Goal: Task Accomplishment & Management: Complete application form

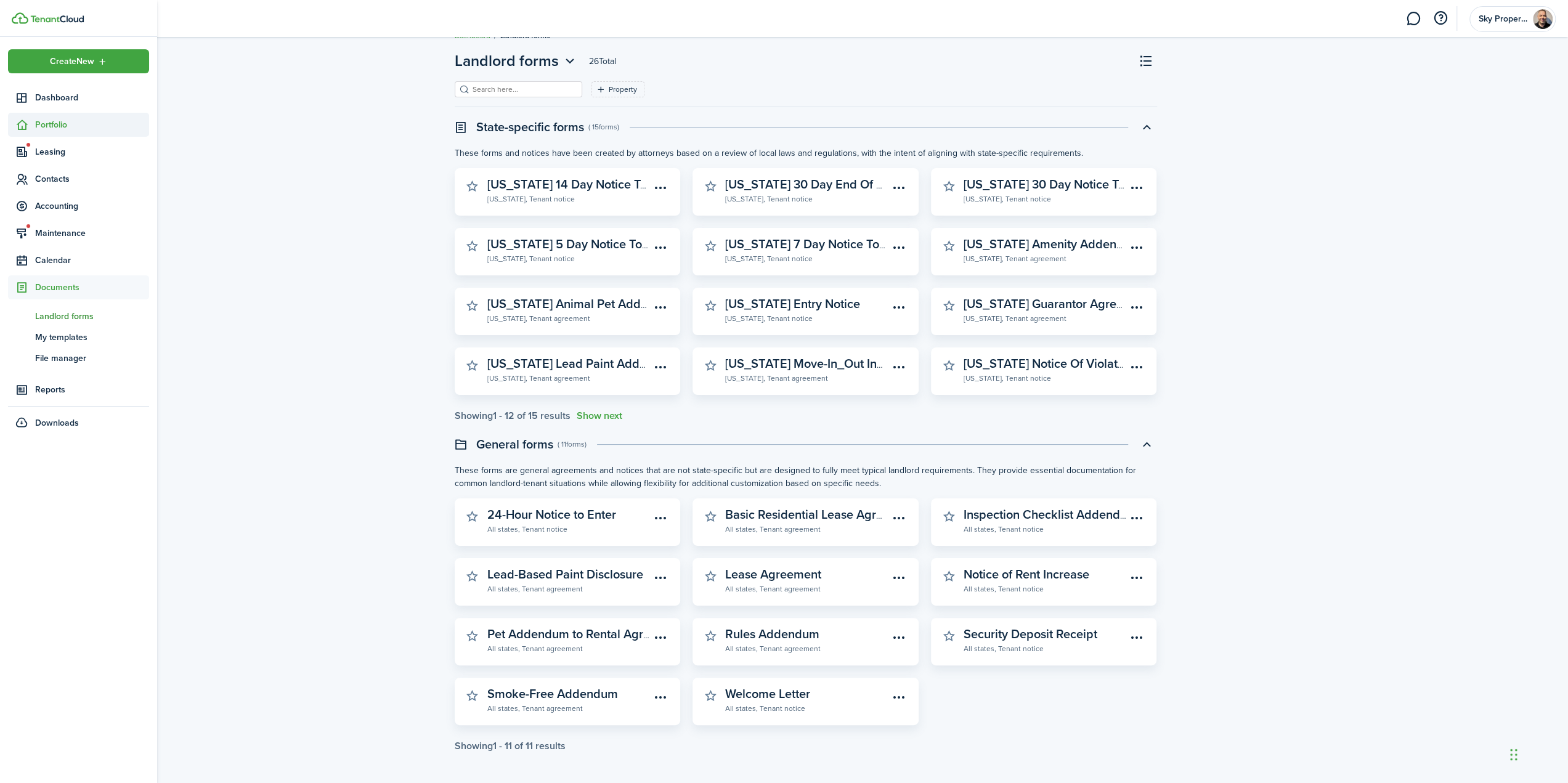
click at [50, 129] on span "Portfolio" at bounding box center [92, 125] width 114 height 13
click at [58, 152] on span "Properties" at bounding box center [92, 154] width 114 height 13
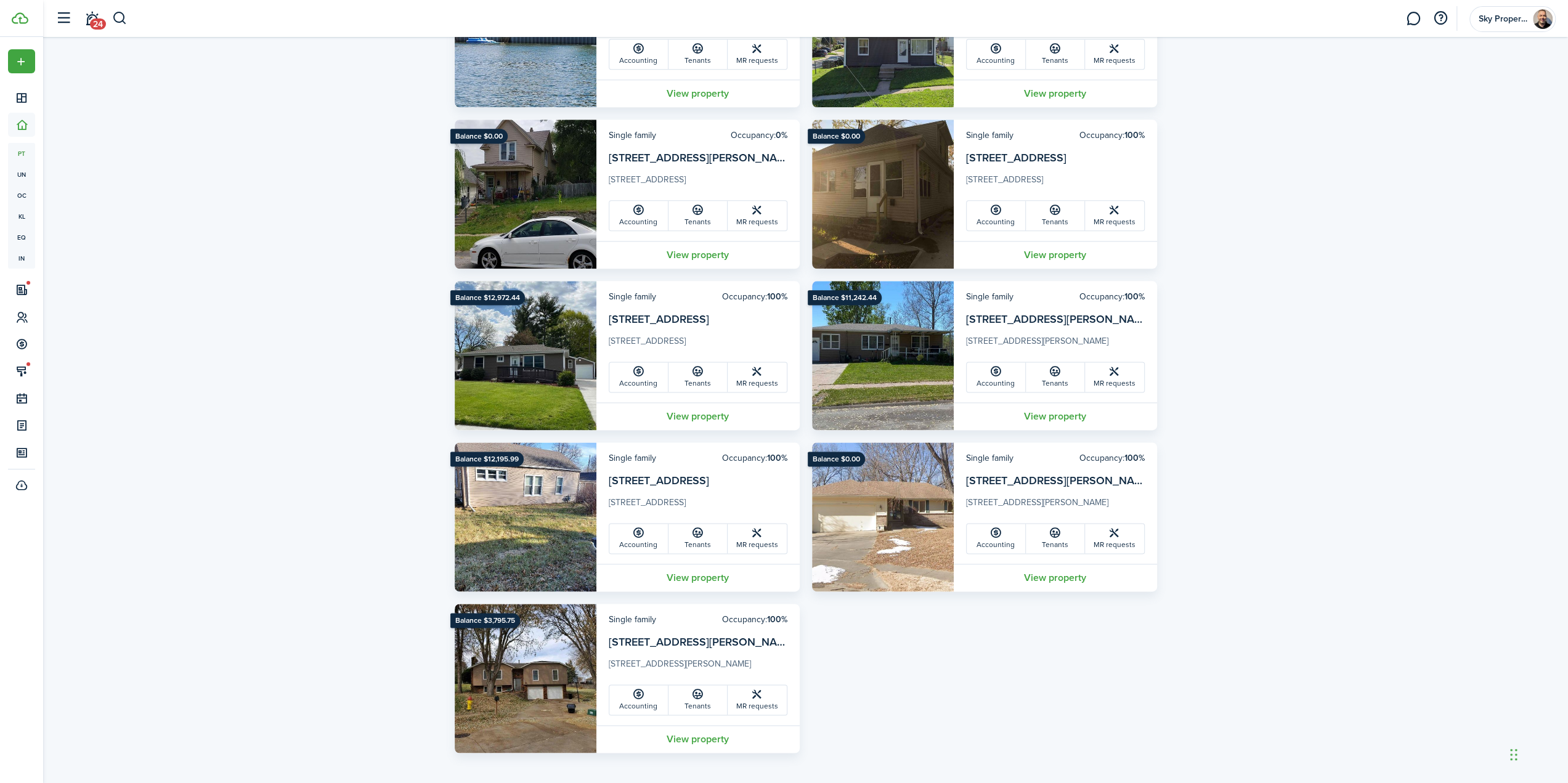
scroll to position [1474, 0]
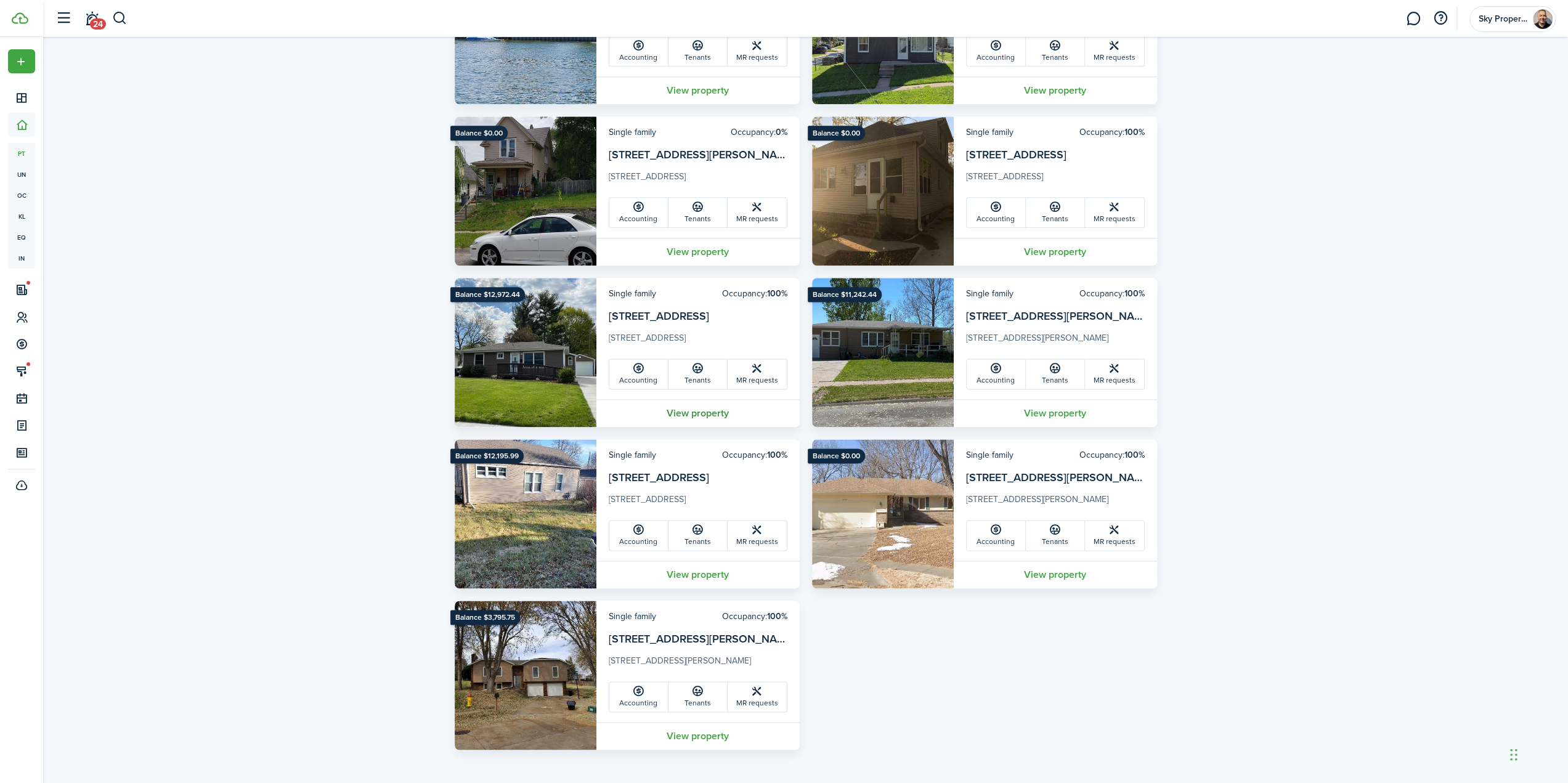
click at [689, 412] on link "View property" at bounding box center [698, 413] width 203 height 28
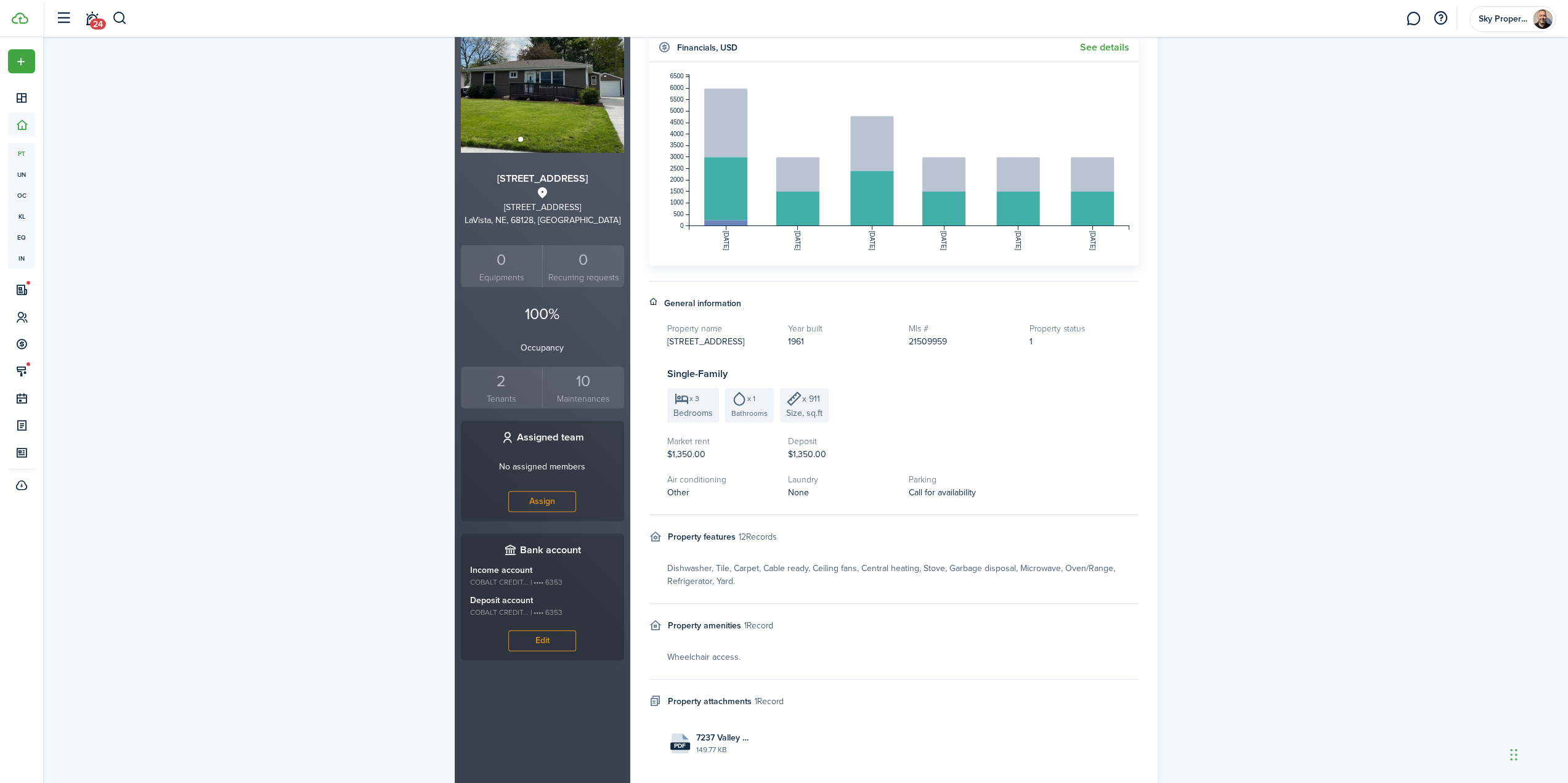
scroll to position [123, 0]
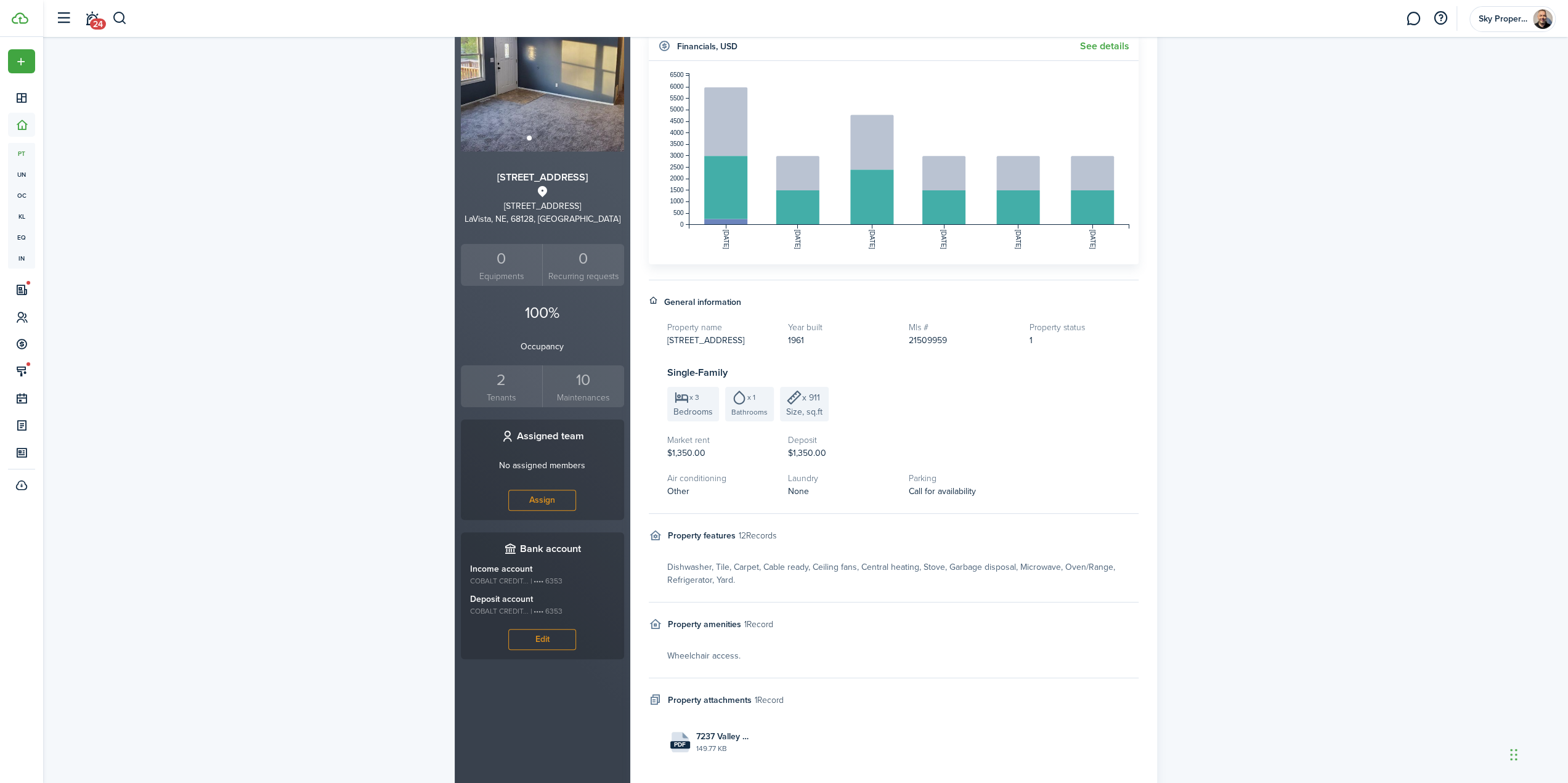
click at [509, 386] on div "2" at bounding box center [501, 380] width 76 height 23
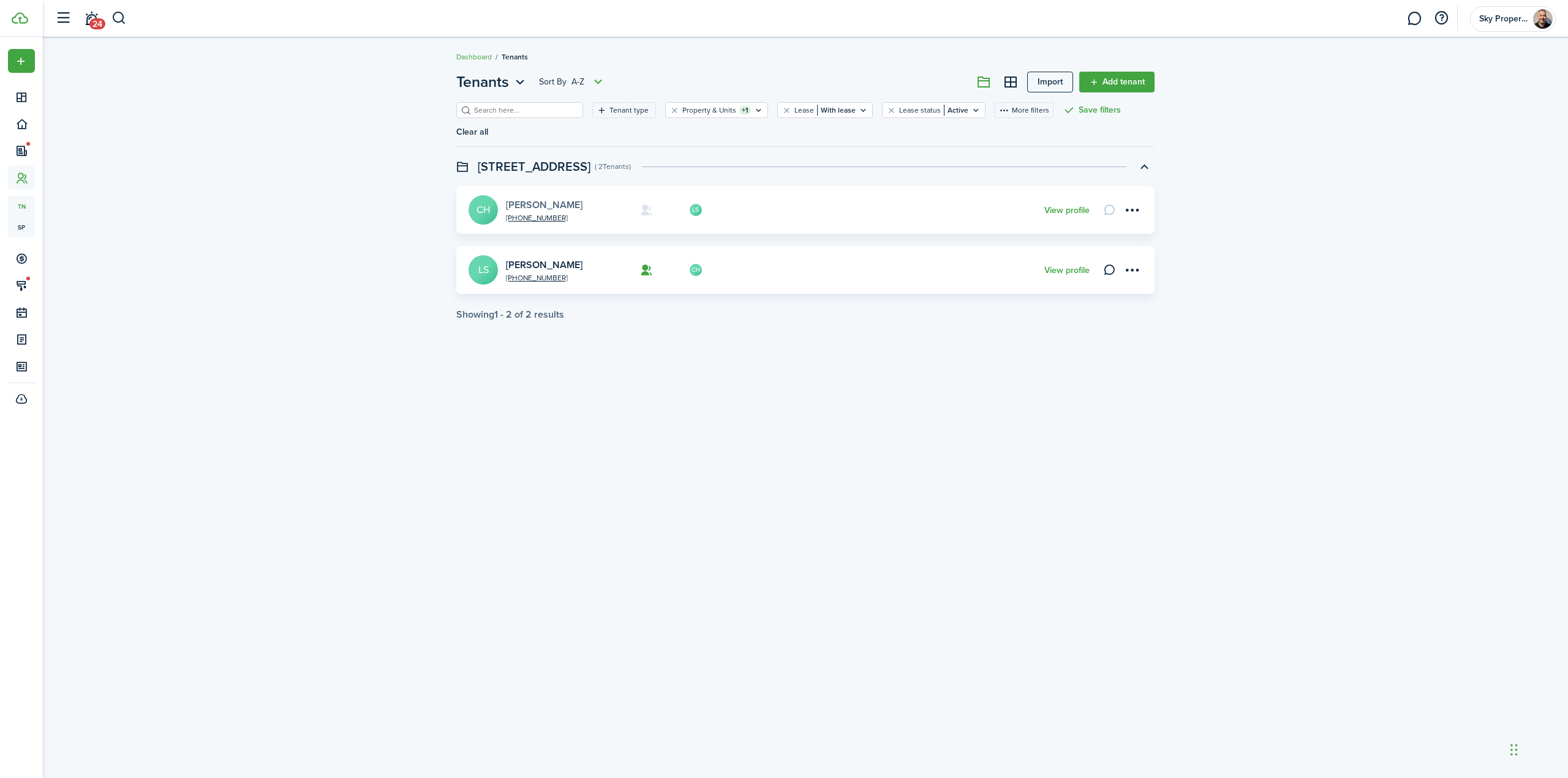
click at [537, 198] on link "[PERSON_NAME]" at bounding box center [544, 205] width 76 height 14
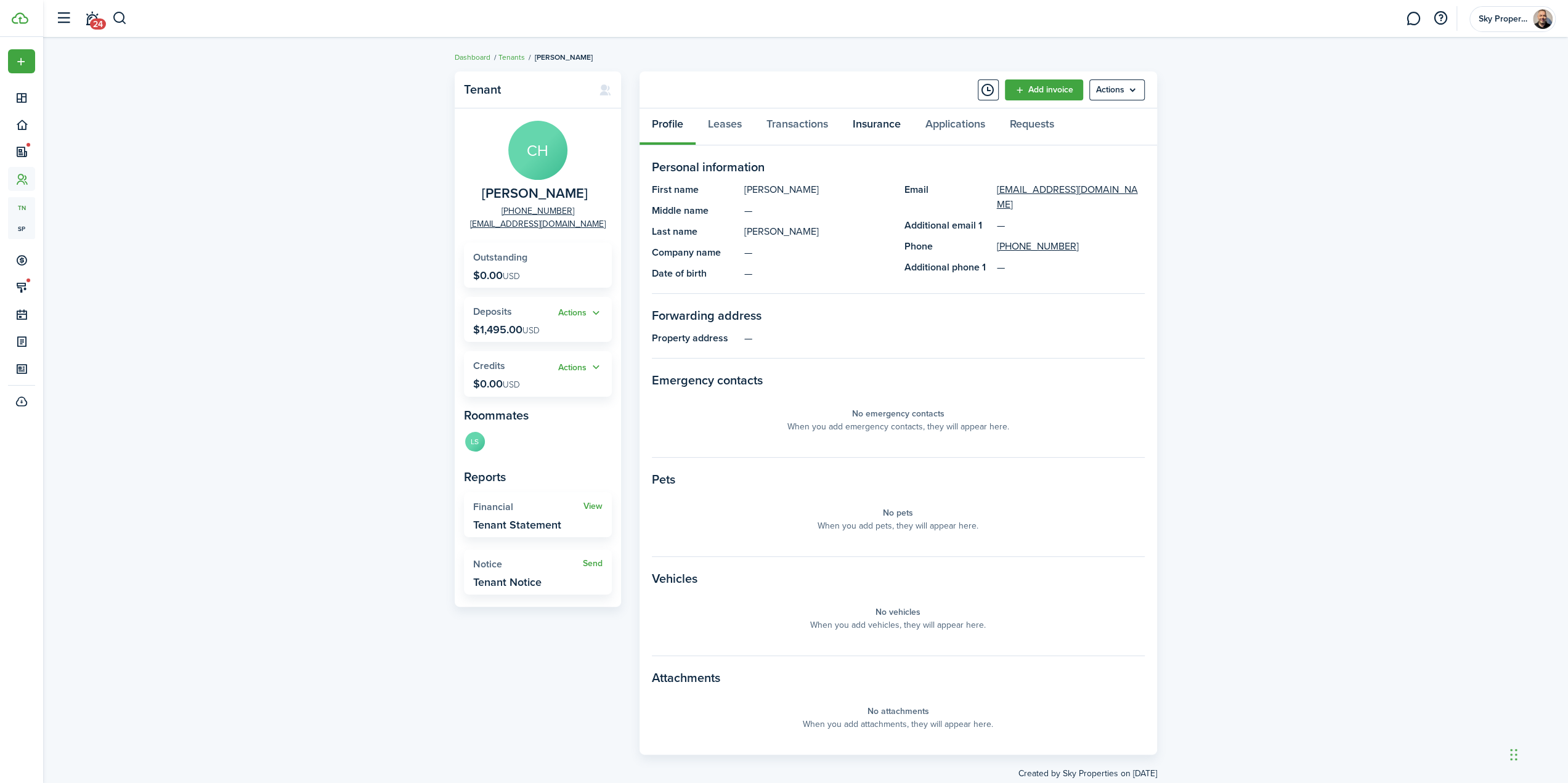
click at [898, 125] on link "Insurance" at bounding box center [876, 127] width 72 height 37
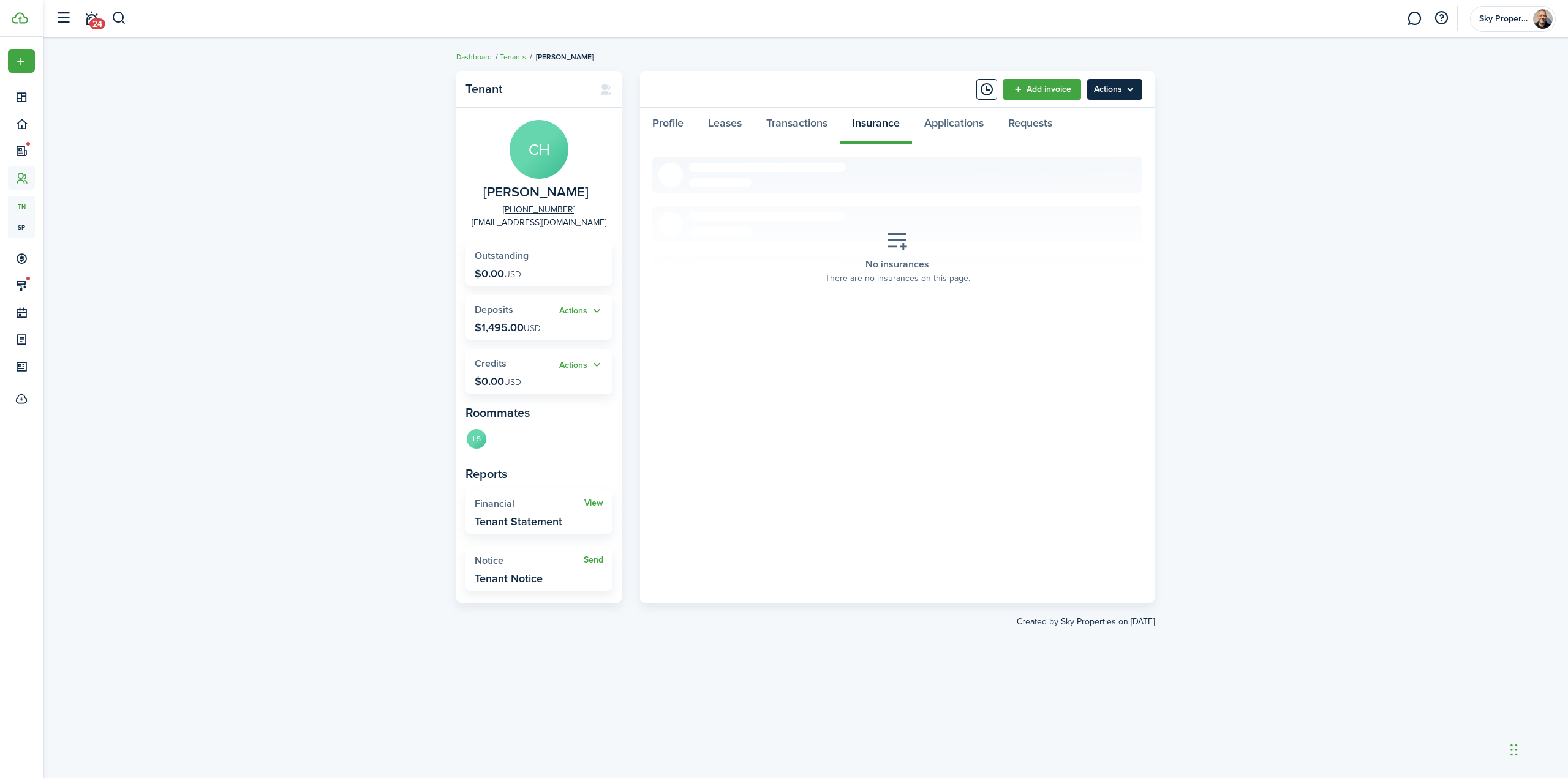
click at [1142, 95] on menu-btn "Actions" at bounding box center [1115, 89] width 55 height 21
click at [1091, 202] on button "Add insurance" at bounding box center [1088, 202] width 107 height 21
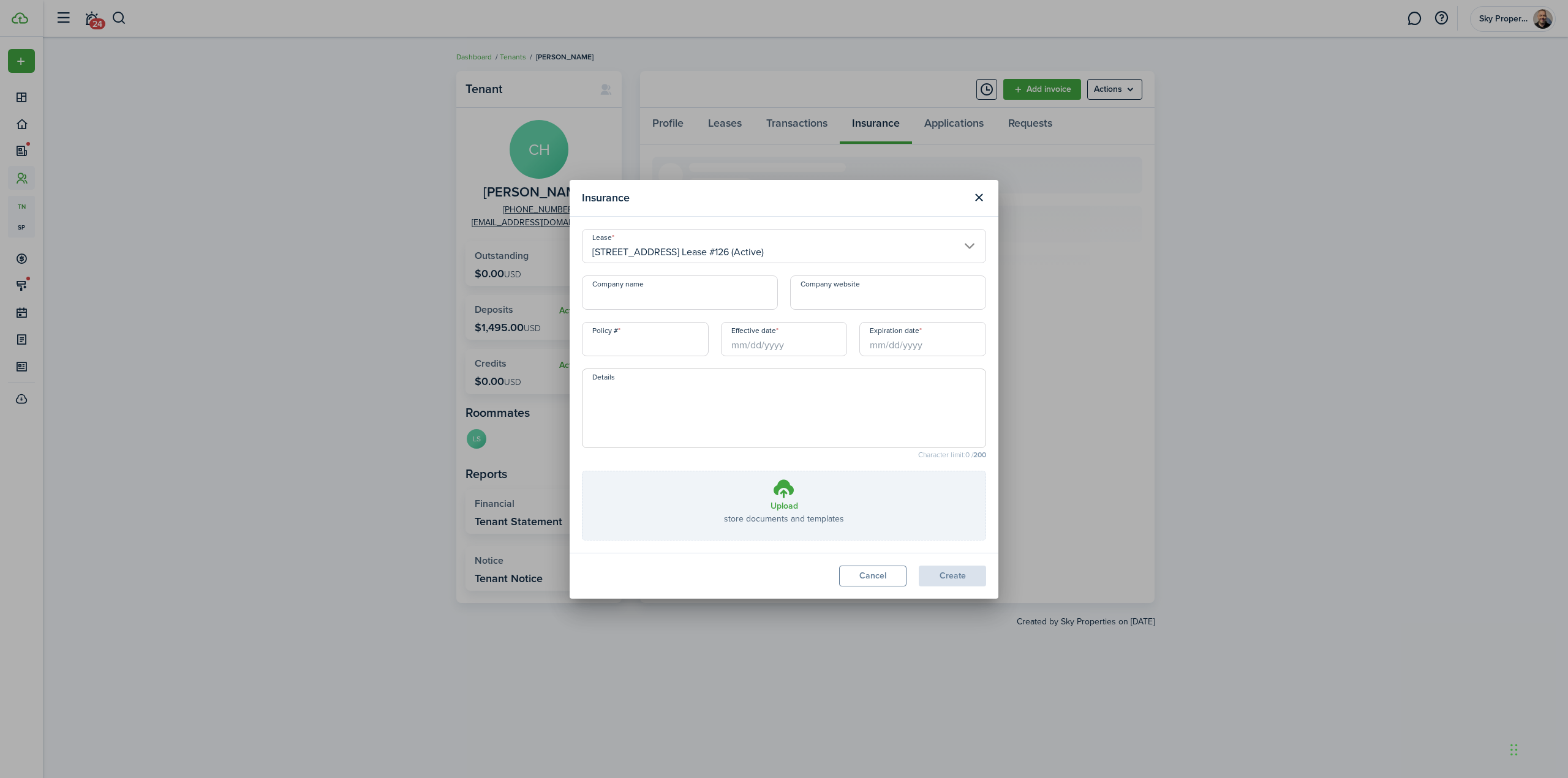
click at [721, 292] on input "Company name" at bounding box center [679, 292] width 196 height 34
type input "Progressive by Homesite"
type input "40577496"
click at [779, 328] on input "Effective date" at bounding box center [784, 339] width 126 height 34
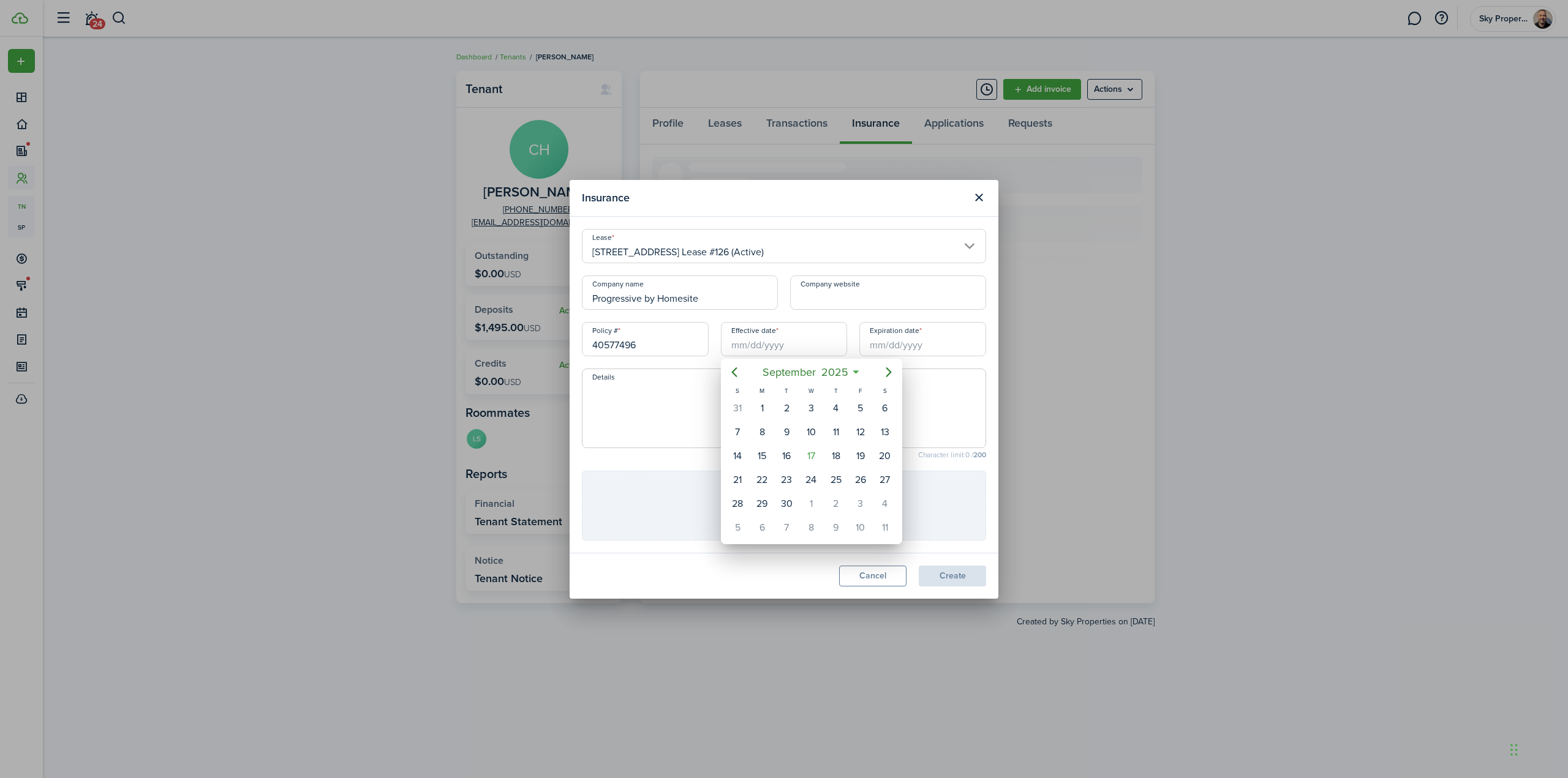
click at [785, 344] on div at bounding box center [784, 389] width 1764 height 974
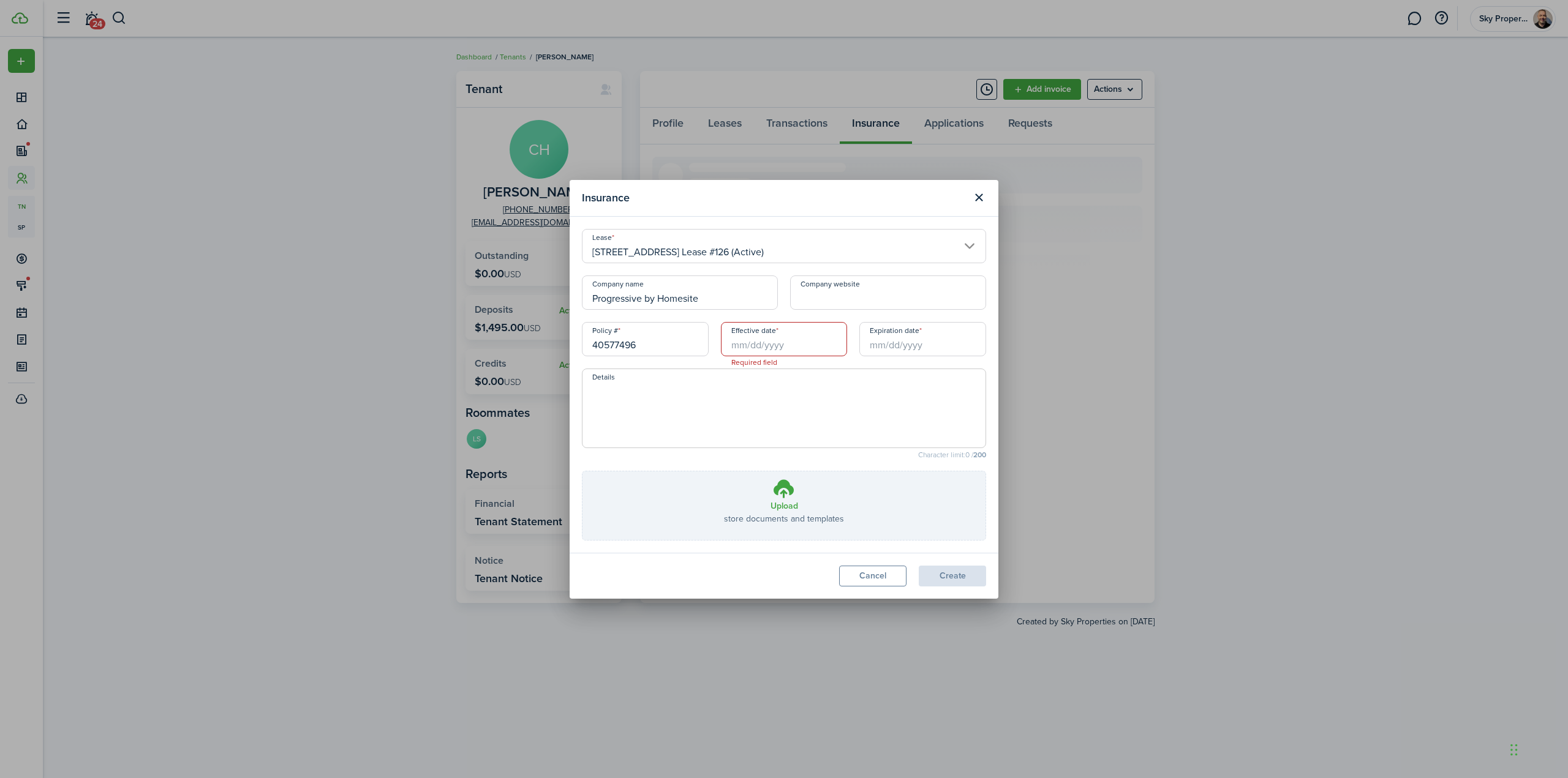
click at [833, 342] on input "Effective date" at bounding box center [784, 339] width 126 height 34
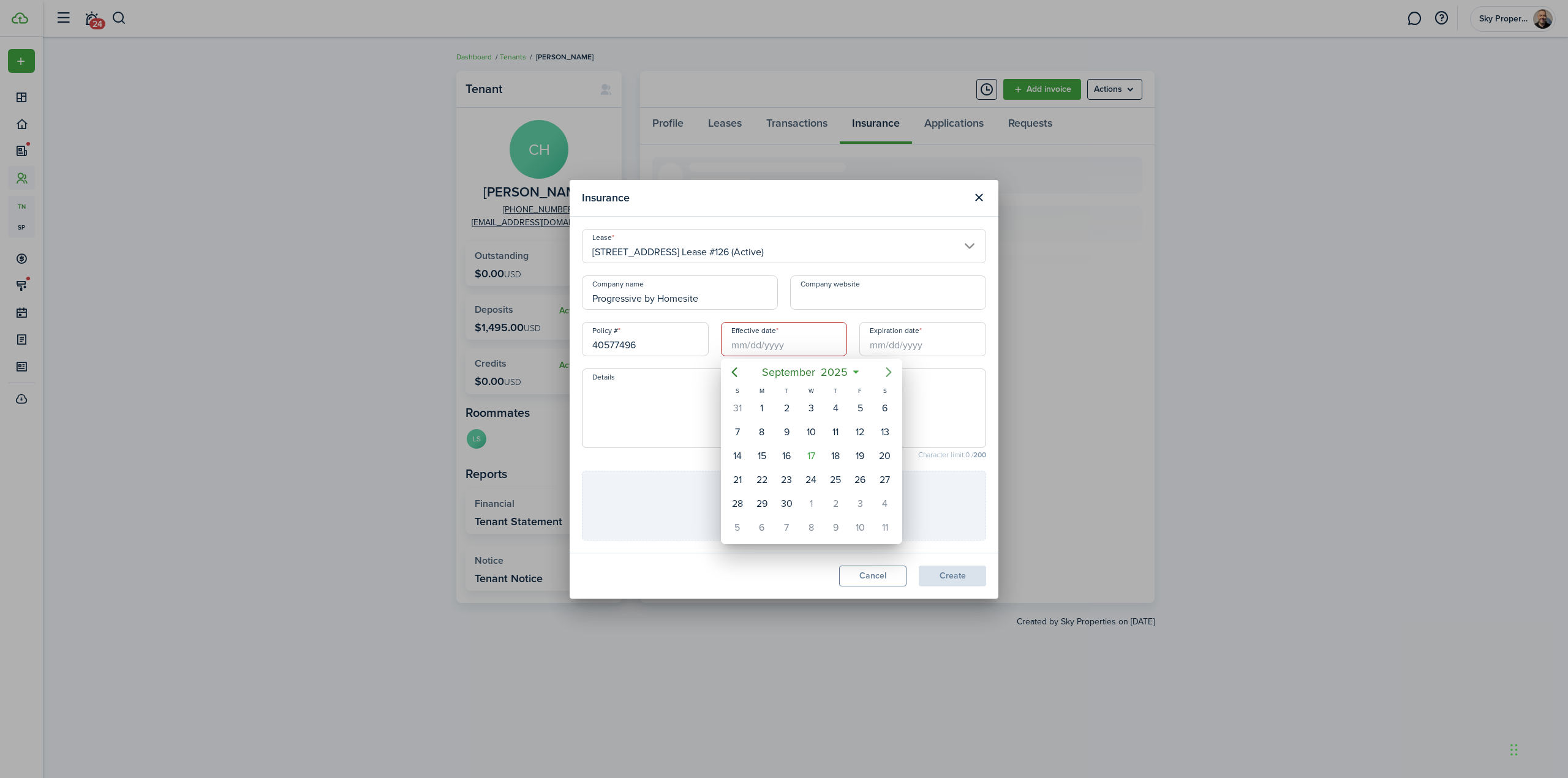
click at [887, 370] on icon "Next page" at bounding box center [888, 372] width 14 height 14
click at [758, 497] on div "27" at bounding box center [761, 503] width 18 height 18
type input "[DATE]"
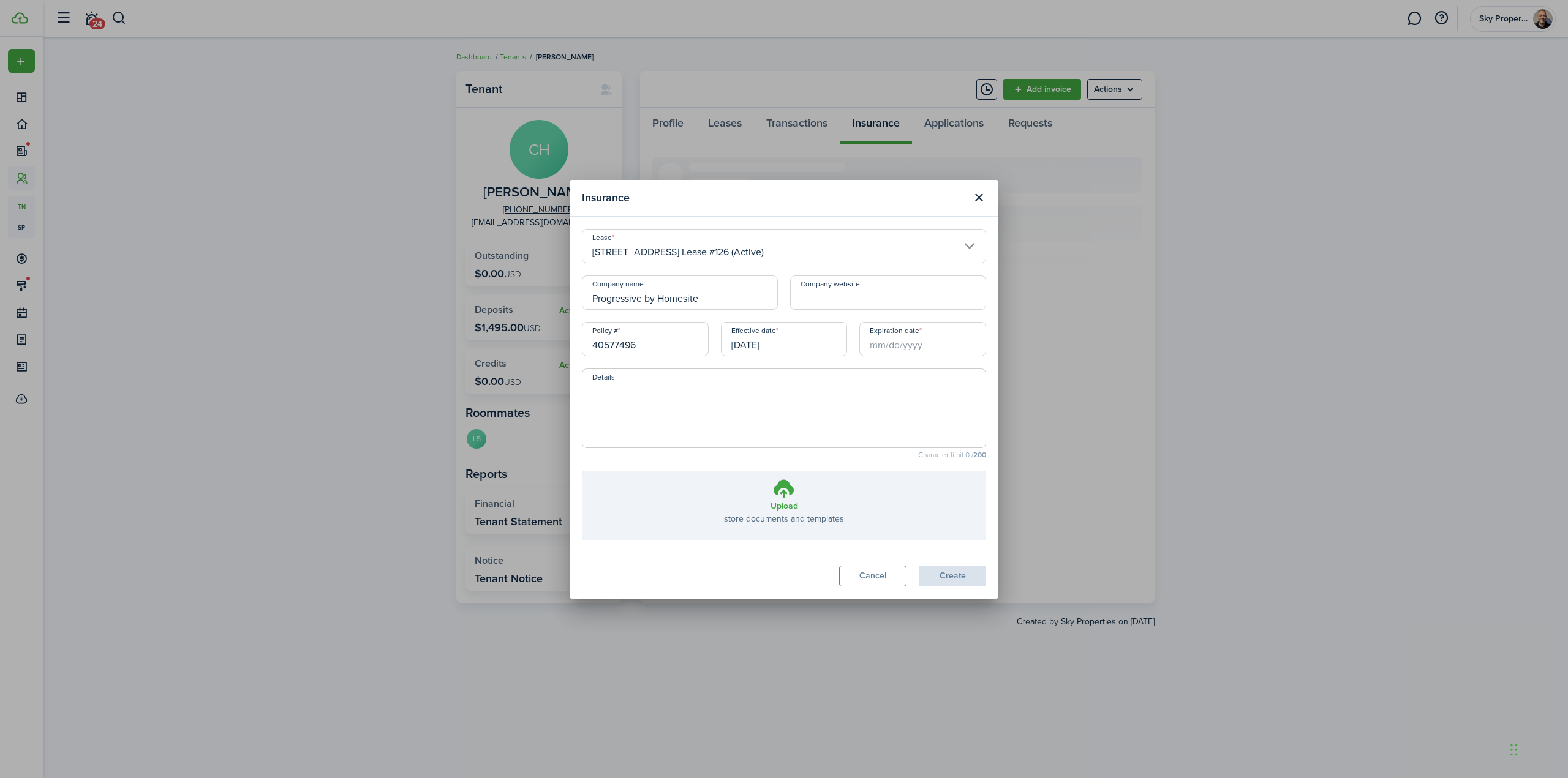
click at [910, 341] on input "Expiration date" at bounding box center [922, 339] width 126 height 34
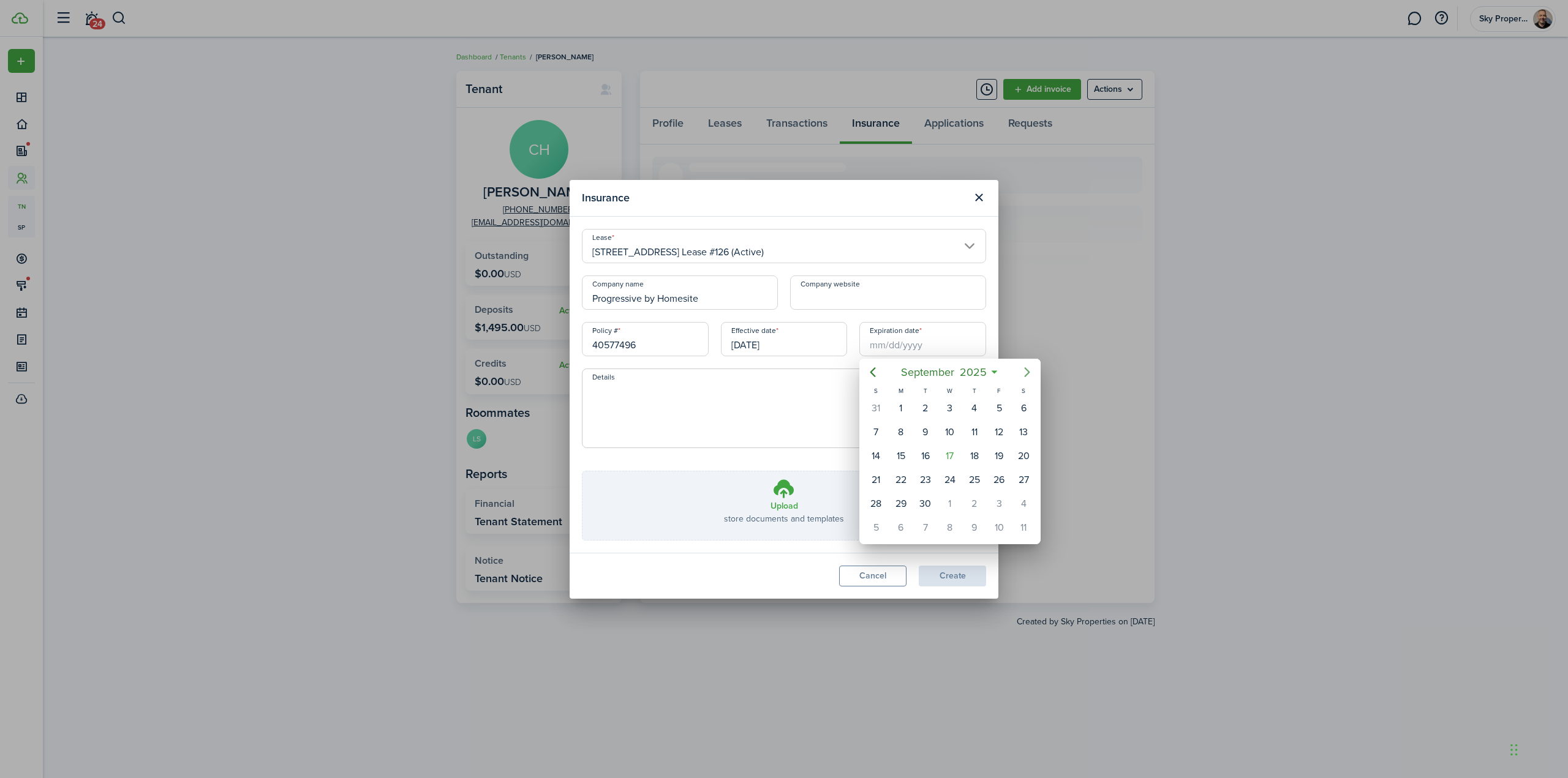
click at [1029, 372] on icon "Next page" at bounding box center [1027, 372] width 6 height 10
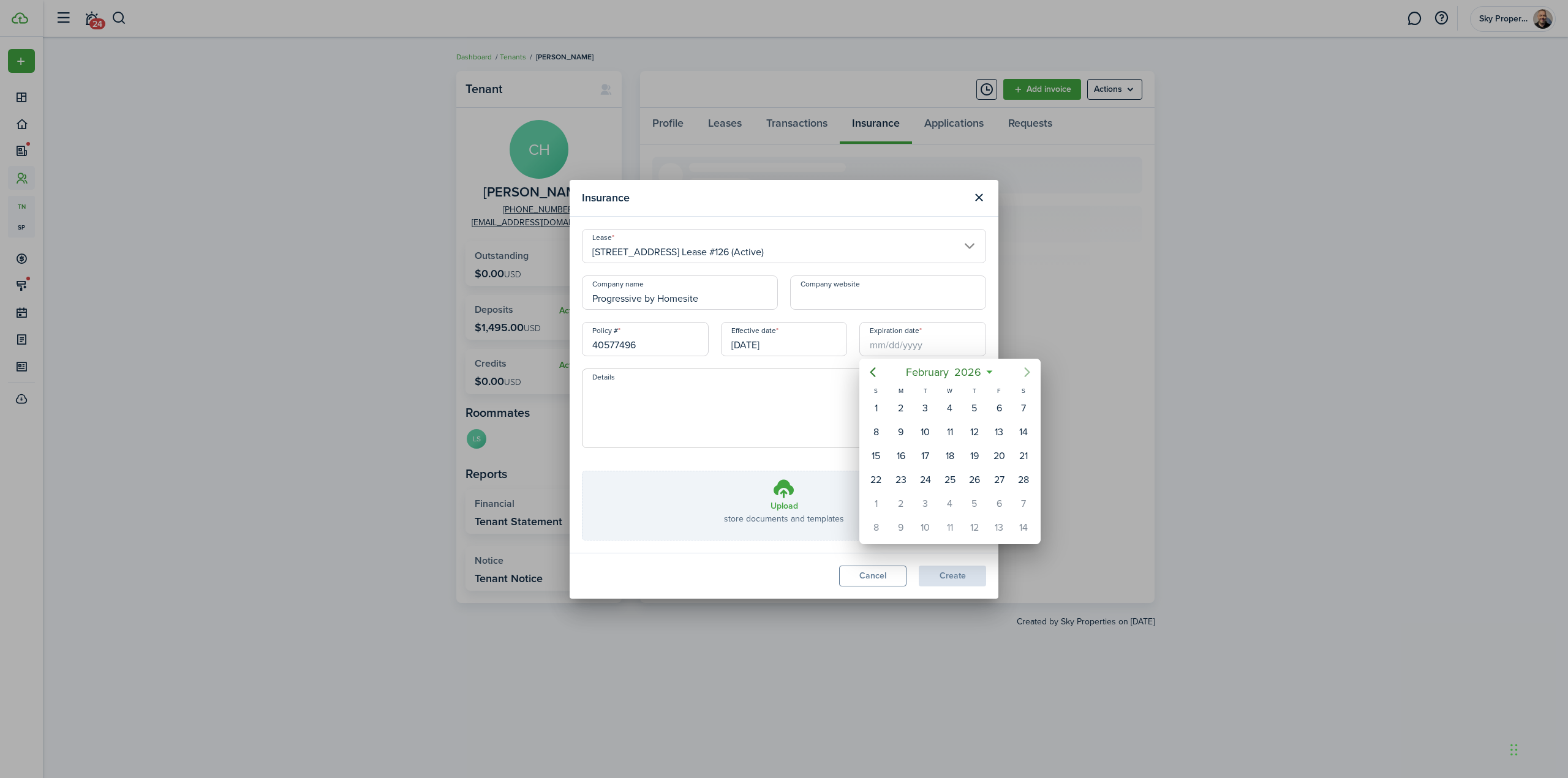
click at [1029, 372] on icon "Next page" at bounding box center [1027, 372] width 6 height 10
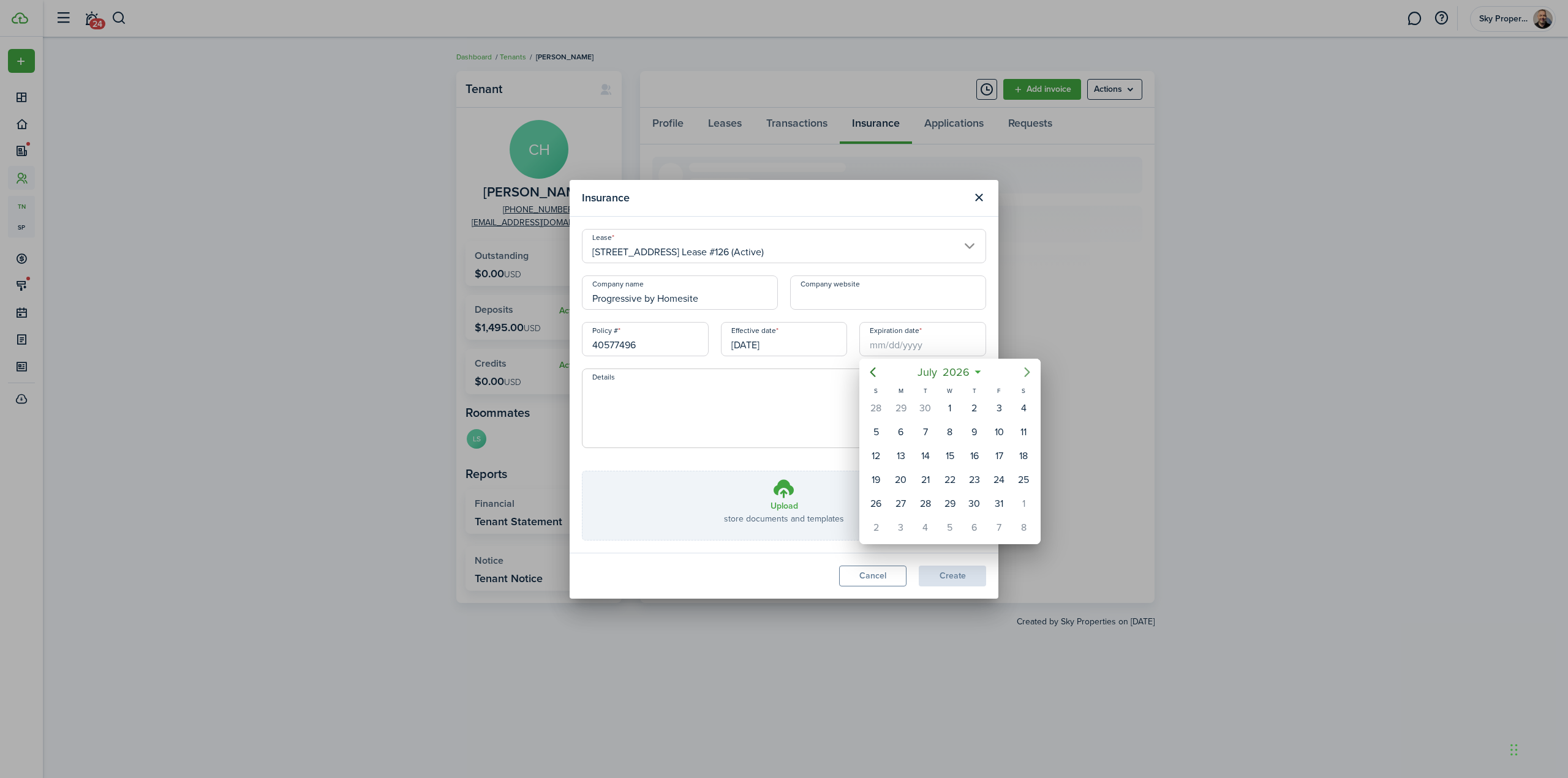
click at [1029, 372] on icon "Next page" at bounding box center [1027, 372] width 6 height 10
click at [1022, 376] on icon "Next page" at bounding box center [1026, 372] width 14 height 14
drag, startPoint x: 899, startPoint y: 502, endPoint x: 884, endPoint y: 494, distance: 17.0
click at [884, 494] on div "26" at bounding box center [887, 503] width 18 height 18
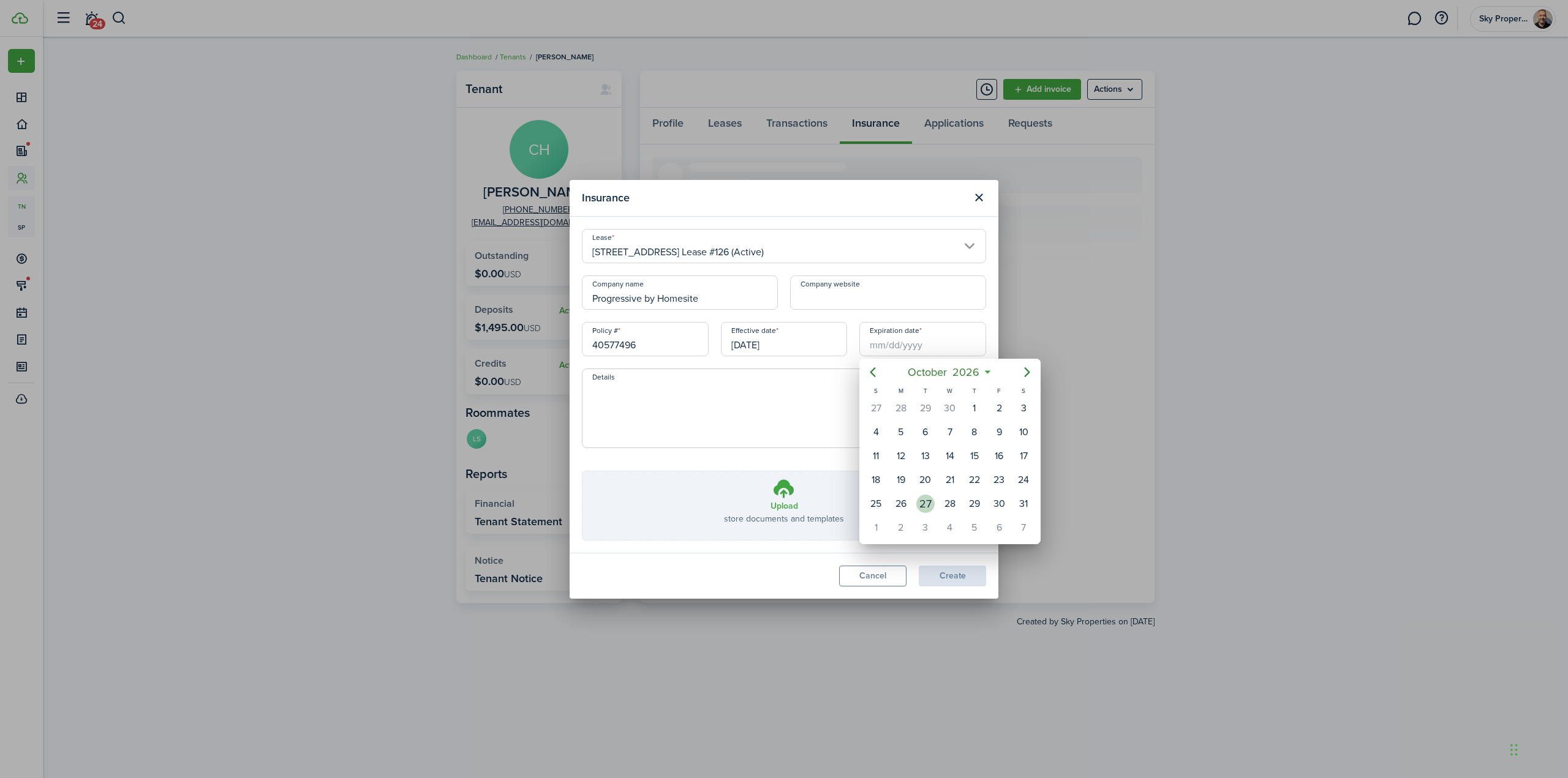
click at [922, 504] on div "27" at bounding box center [925, 503] width 18 height 18
type input "[DATE]"
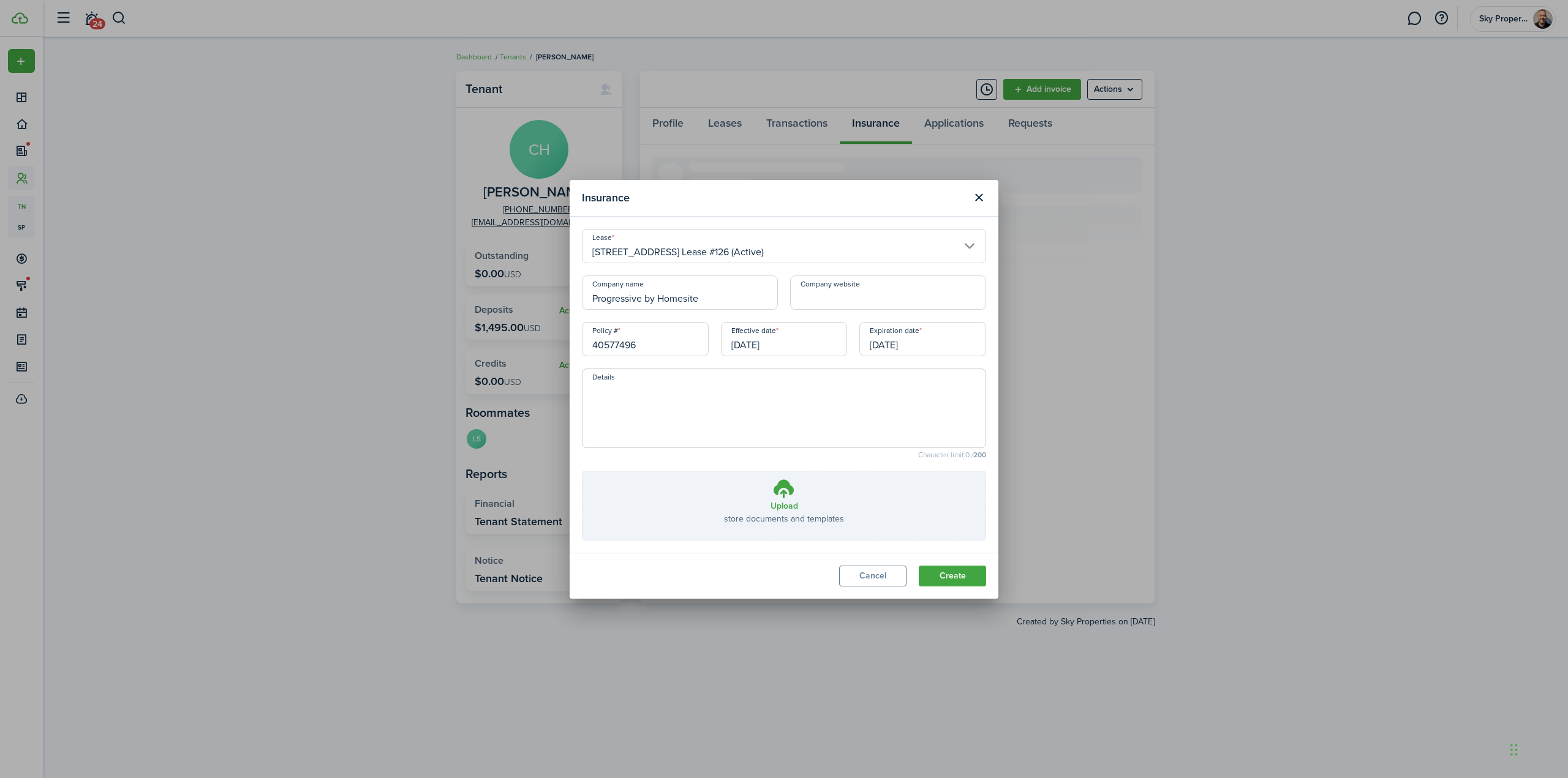
click at [735, 429] on textarea "Details" at bounding box center [784, 412] width 403 height 59
type textarea "Renters Insurance"
click at [787, 498] on icon at bounding box center [783, 488] width 23 height 22
click at [582, 471] on input "Upload store documents and templates Choose file" at bounding box center [582, 471] width 0 height 0
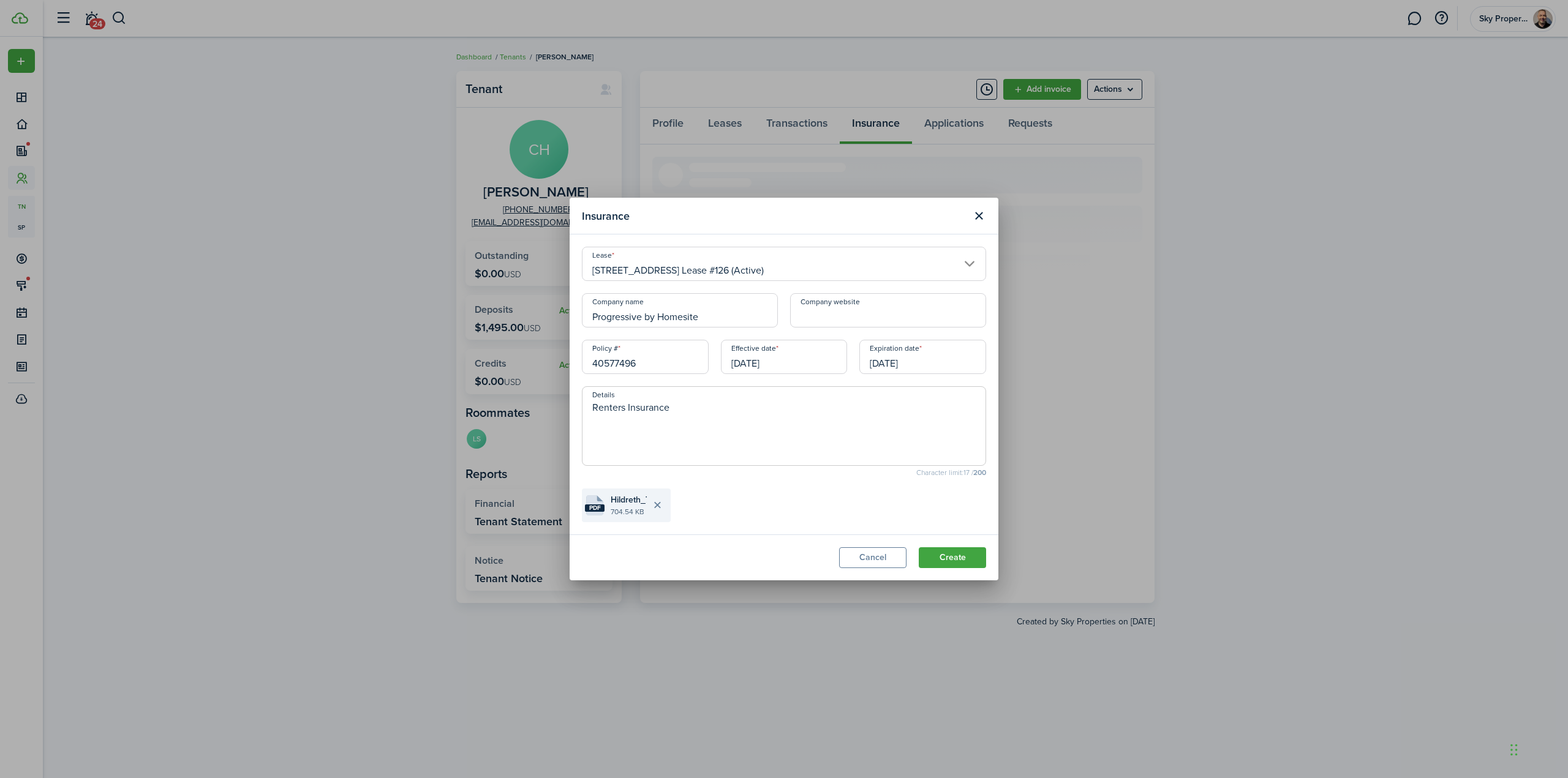
click at [603, 509] on file-extension "pdf" at bounding box center [594, 508] width 19 height 8
click at [951, 558] on button "Create" at bounding box center [952, 557] width 68 height 21
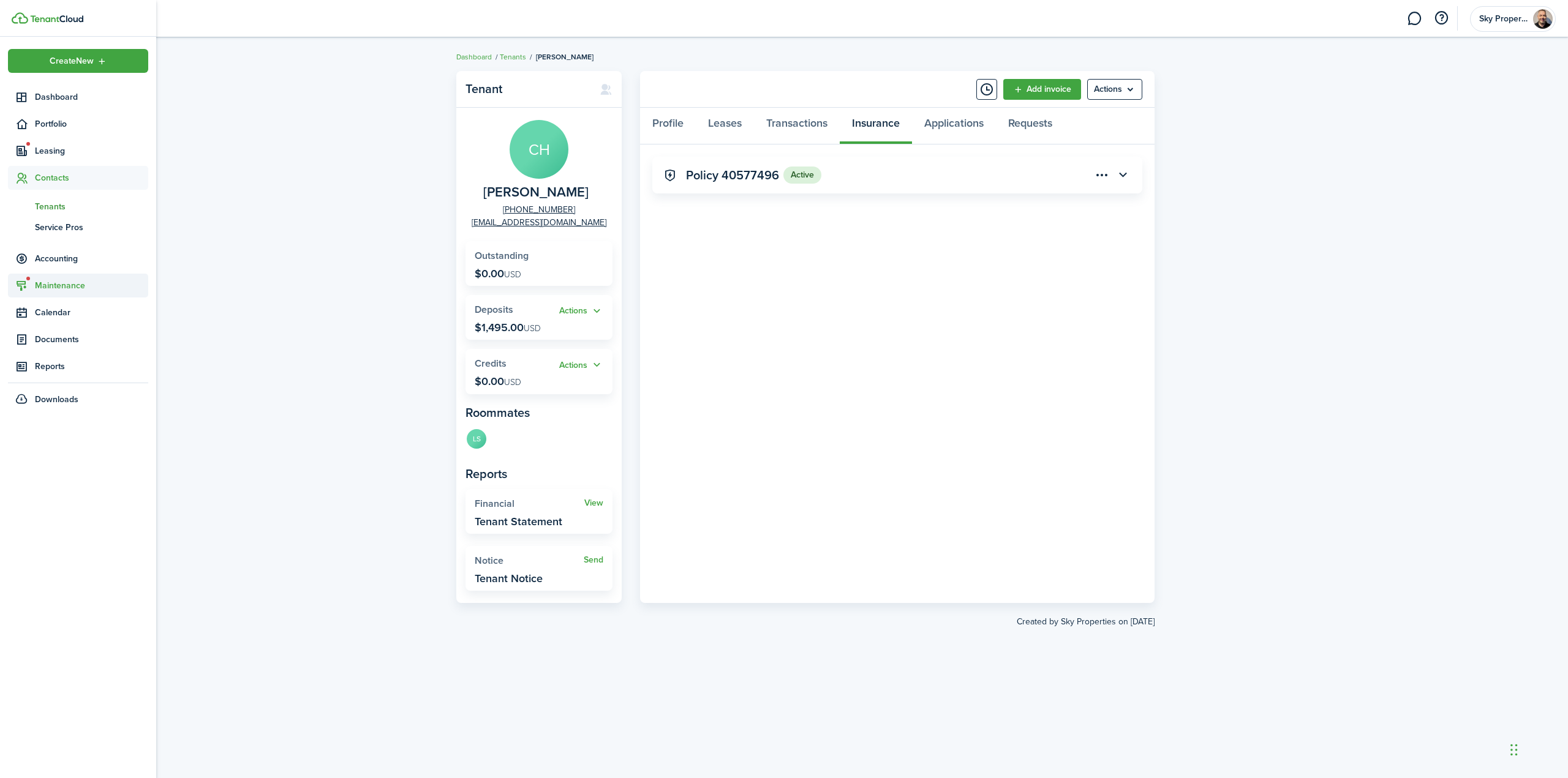
click at [59, 277] on span "Maintenance" at bounding box center [78, 285] width 140 height 24
click at [85, 265] on span "Requests" at bounding box center [80, 260] width 90 height 13
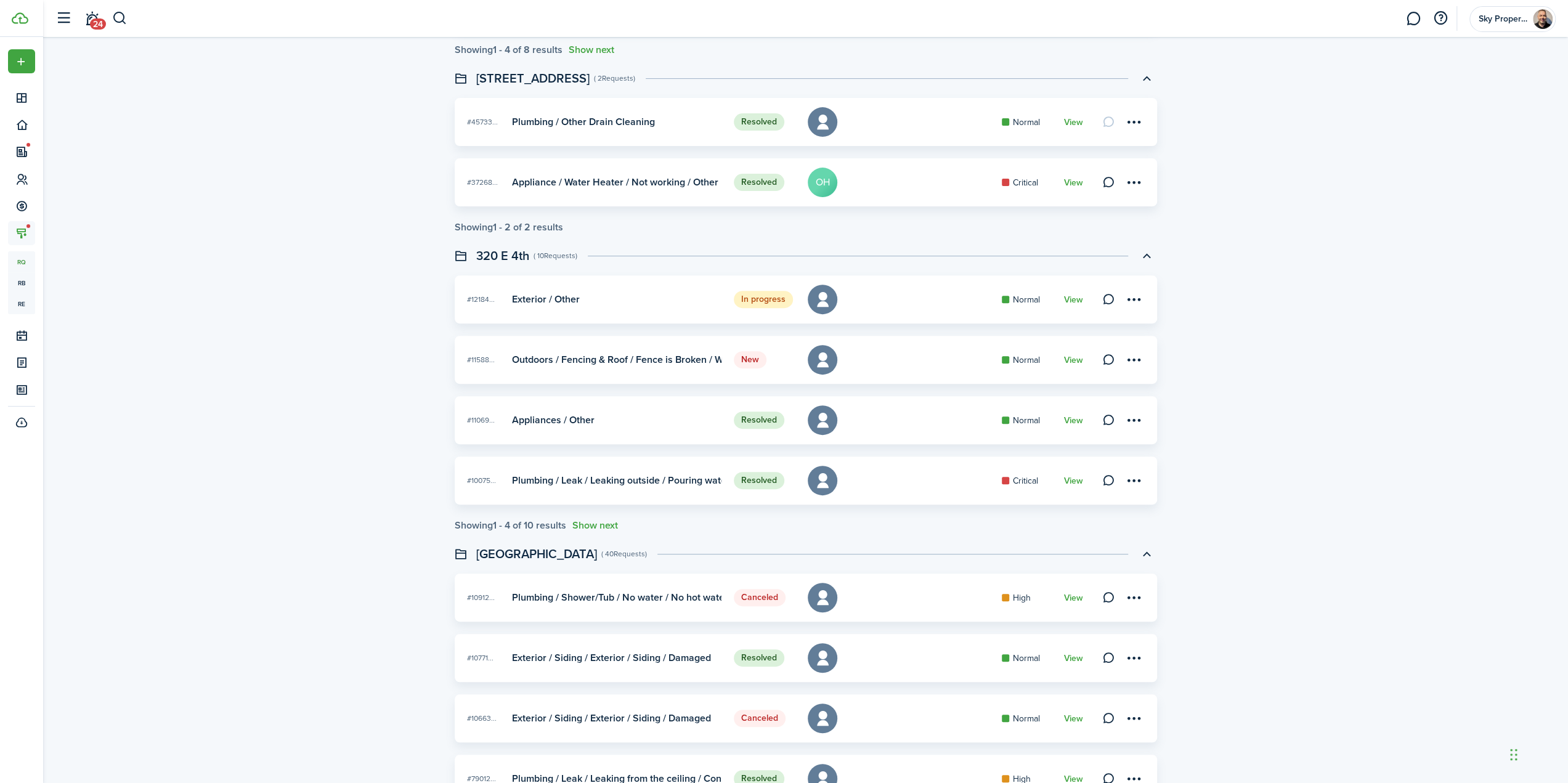
scroll to position [369, 0]
click at [1075, 357] on link "View" at bounding box center [1073, 360] width 19 height 10
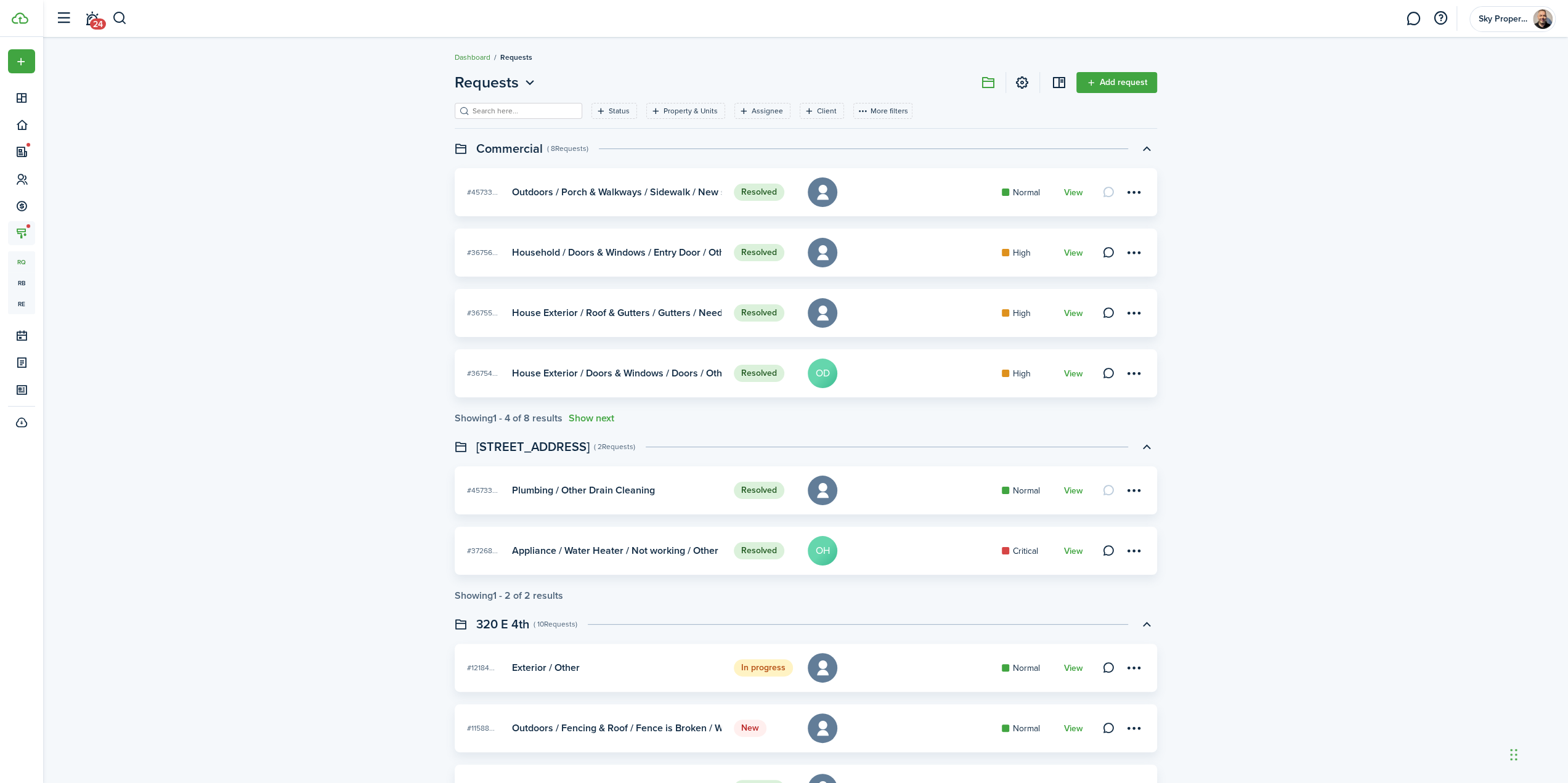
click at [476, 54] on link "Dashboard" at bounding box center [472, 57] width 36 height 11
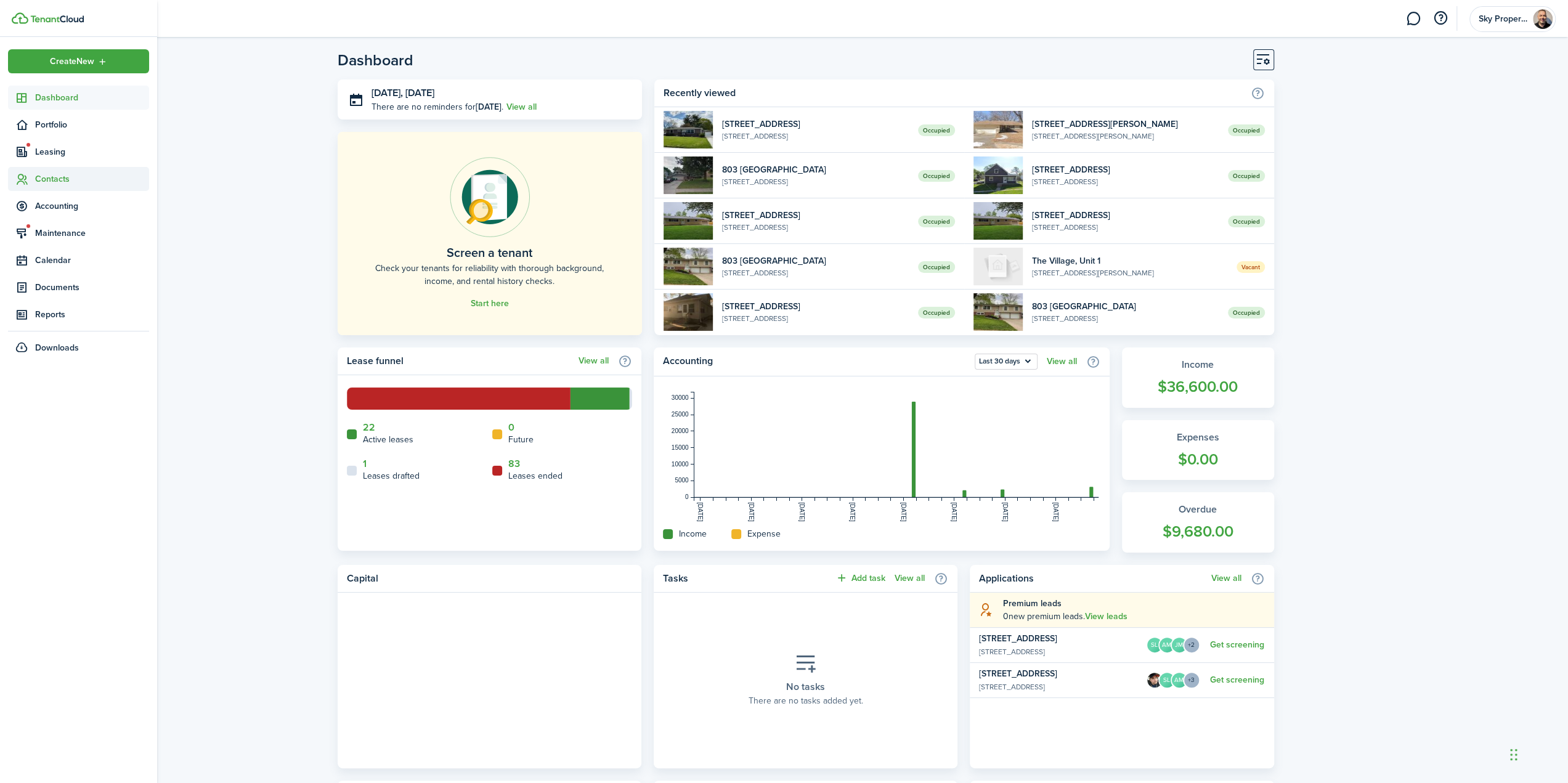
click at [43, 174] on span "Contacts" at bounding box center [92, 179] width 114 height 13
click at [59, 210] on span "Tenants" at bounding box center [92, 208] width 114 height 13
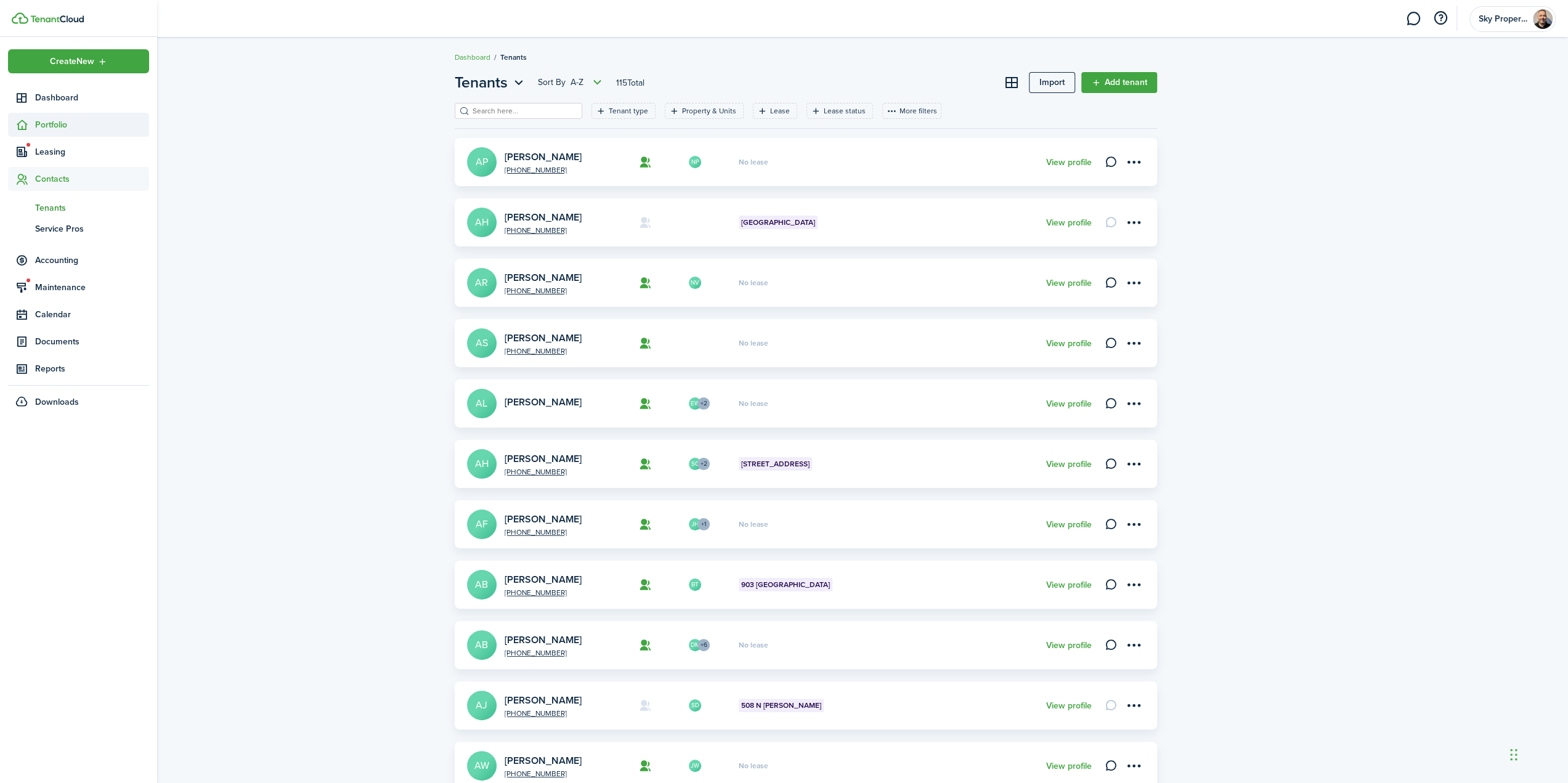
click at [63, 126] on span "Portfolio" at bounding box center [92, 125] width 114 height 13
